Goal: Book appointment/travel/reservation

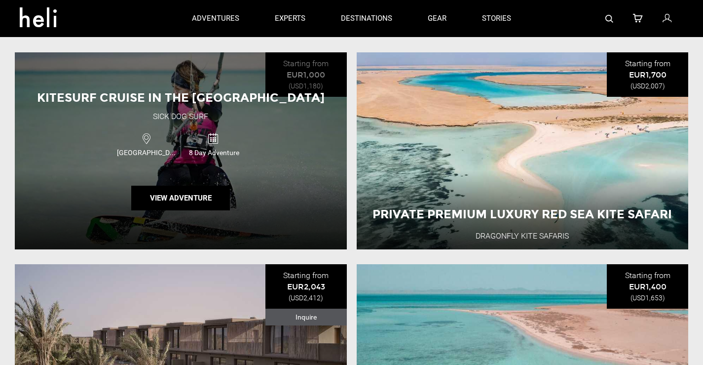
scroll to position [1036, 0]
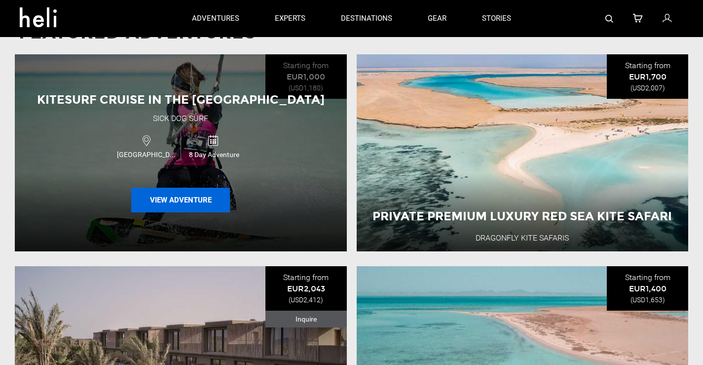
click at [204, 202] on button "View Adventure" at bounding box center [180, 200] width 99 height 25
click at [180, 197] on button "View Adventure" at bounding box center [180, 200] width 99 height 25
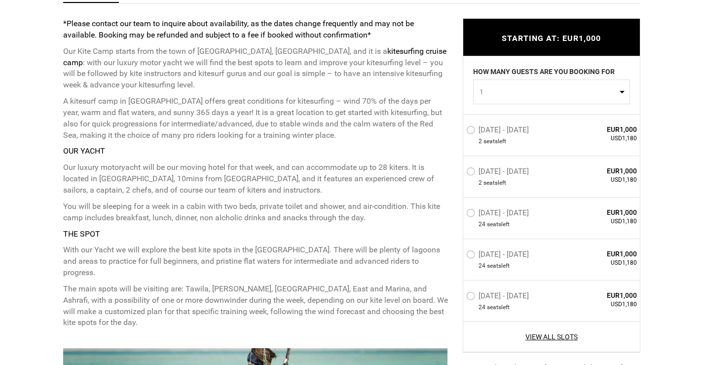
scroll to position [444, 0]
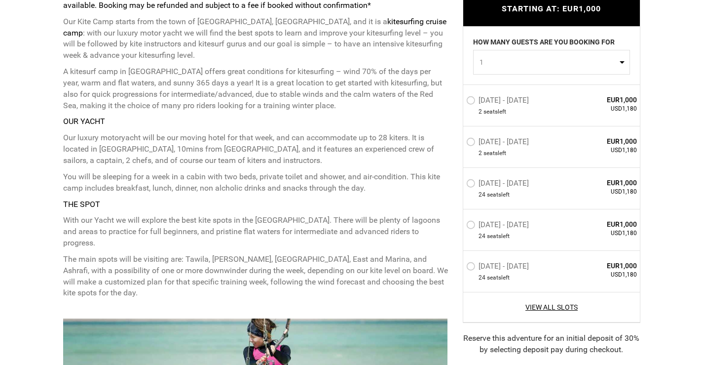
click at [473, 99] on label "[DATE] - [DATE]" at bounding box center [498, 101] width 65 height 12
click at [459, 99] on input "[DATE] - [DATE]" at bounding box center [459, 103] width 0 height 21
click at [618, 56] on button "1" at bounding box center [551, 61] width 157 height 25
click at [618, 58] on button "1" at bounding box center [551, 61] width 157 height 25
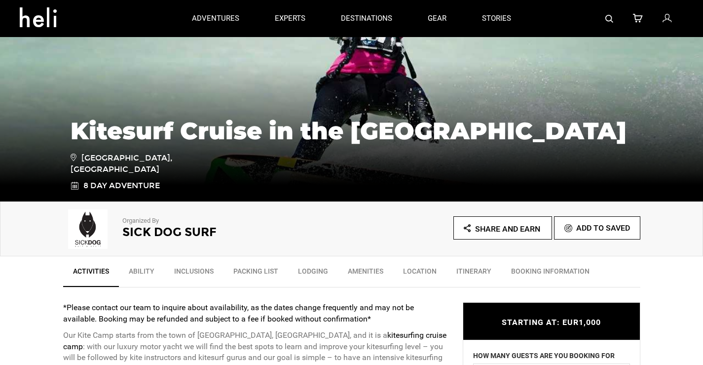
scroll to position [0, 0]
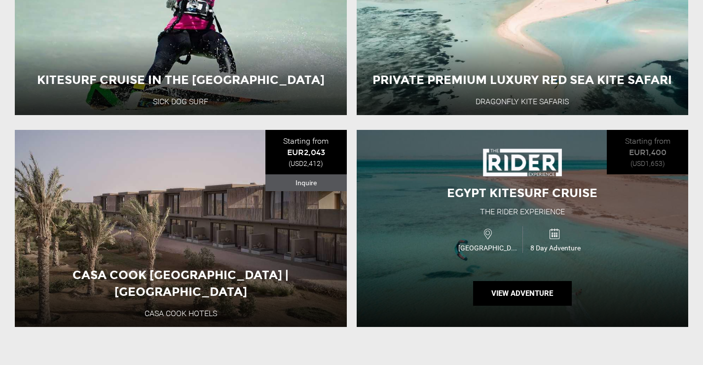
scroll to position [1184, 0]
